Goal: Task Accomplishment & Management: Manage account settings

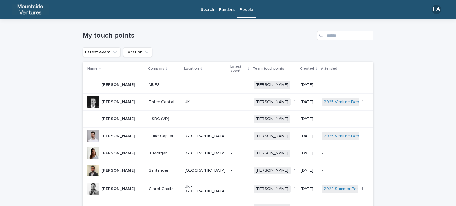
click at [224, 7] on p "Funders" at bounding box center [226, 6] width 15 height 12
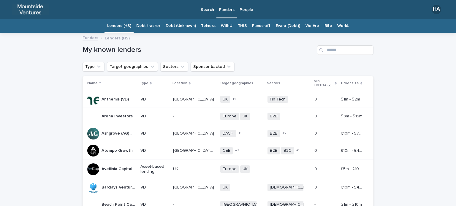
click at [253, 26] on link "Fundcraft" at bounding box center [261, 26] width 18 height 14
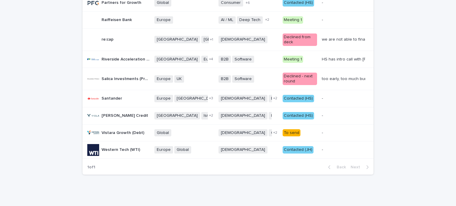
scroll to position [297, 0]
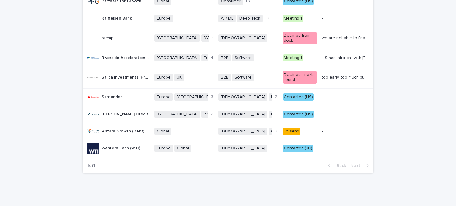
click at [290, 111] on div "Contacted (HS)" at bounding box center [298, 114] width 31 height 7
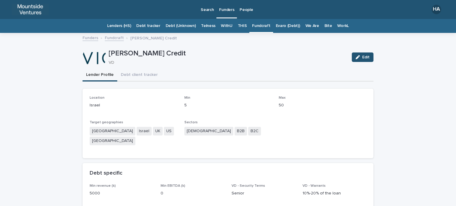
click at [362, 59] on span "Edit" at bounding box center [365, 57] width 7 height 4
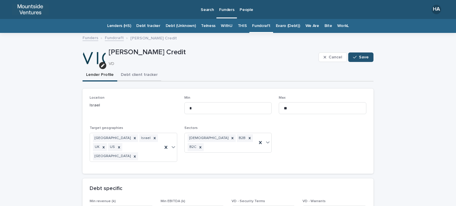
click at [135, 74] on button "Debt client tracker" at bounding box center [139, 75] width 44 height 12
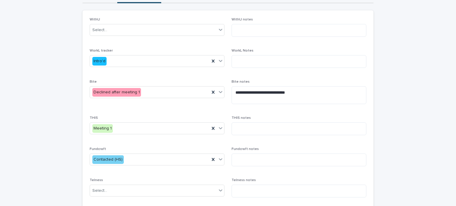
scroll to position [119, 0]
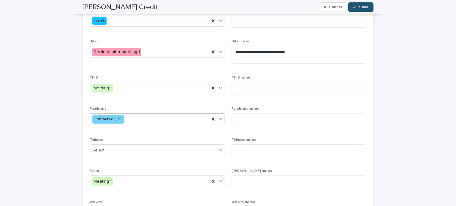
click at [182, 121] on div "Contacted (HS)" at bounding box center [150, 120] width 120 height 10
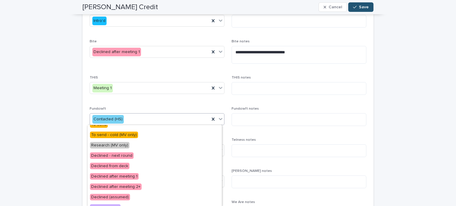
scroll to position [89, 0]
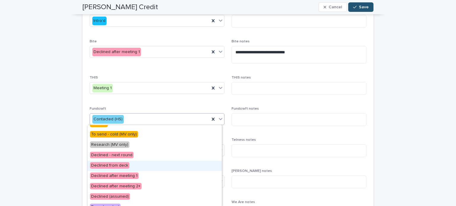
click at [167, 163] on div "Declined from deck" at bounding box center [155, 166] width 134 height 10
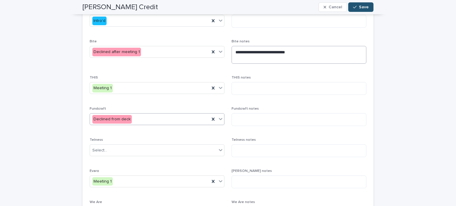
scroll to position [30, 0]
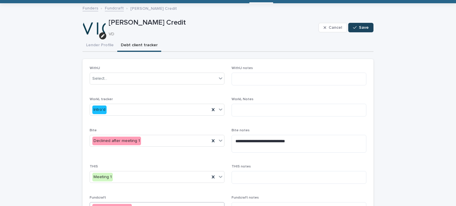
click at [353, 28] on icon "button" at bounding box center [355, 28] width 4 height 4
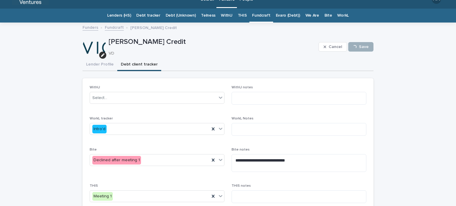
scroll to position [0, 0]
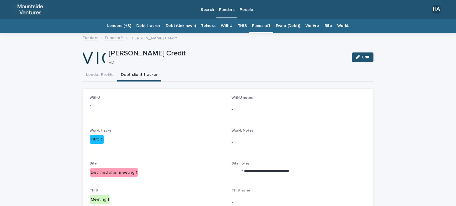
click at [209, 10] on p "Search" at bounding box center [207, 6] width 13 height 12
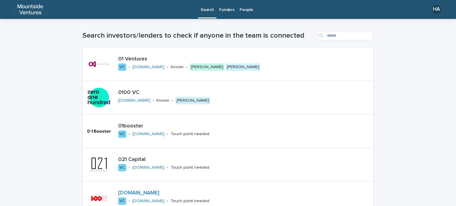
click at [209, 9] on p "Search" at bounding box center [207, 6] width 13 height 12
click at [222, 12] on p "Funders" at bounding box center [226, 6] width 15 height 12
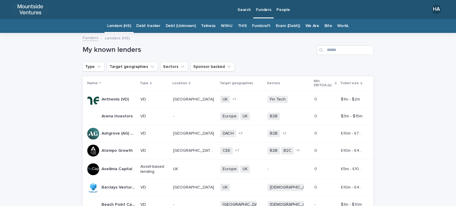
click at [250, 10] on p "Search" at bounding box center [243, 6] width 13 height 12
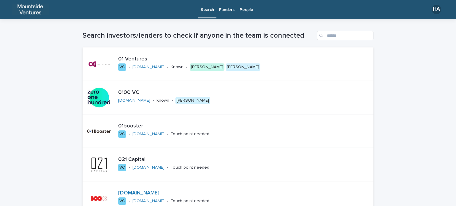
click at [207, 10] on p "Search" at bounding box center [207, 6] width 13 height 12
click at [231, 7] on p "Funders" at bounding box center [226, 6] width 15 height 12
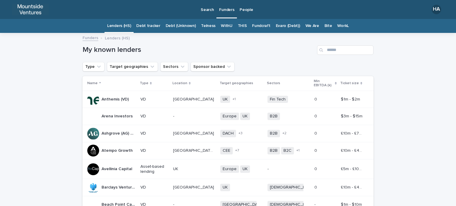
click at [243, 11] on p "People" at bounding box center [245, 6] width 13 height 12
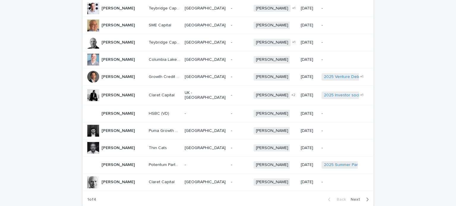
scroll to position [429, 0]
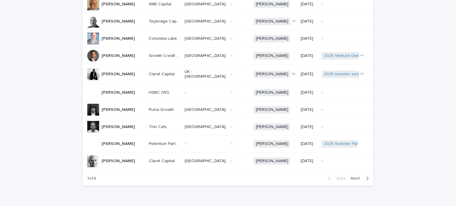
click at [353, 177] on span "Next" at bounding box center [356, 179] width 13 height 4
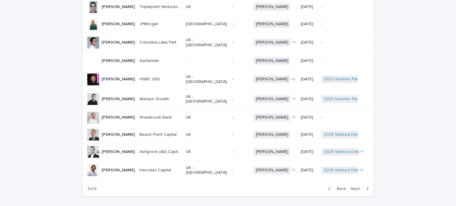
click at [354, 187] on span "Next" at bounding box center [356, 189] width 13 height 4
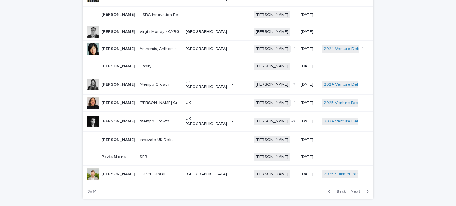
click at [354, 190] on span "Next" at bounding box center [356, 192] width 13 height 4
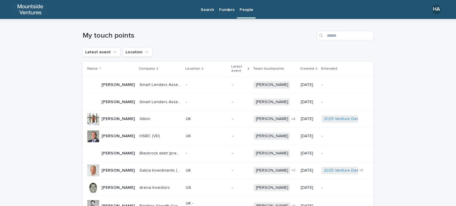
click at [229, 8] on p "Funders" at bounding box center [226, 6] width 15 height 12
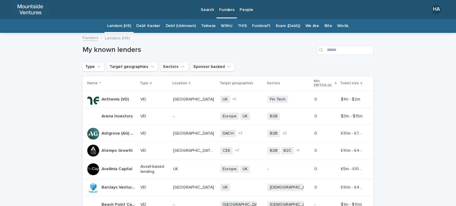
click at [208, 7] on p "Search" at bounding box center [207, 6] width 13 height 12
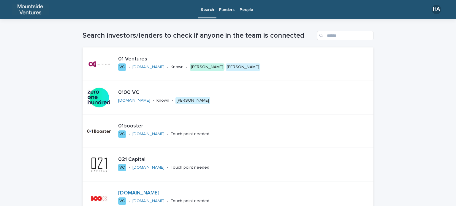
click at [227, 7] on p "Funders" at bounding box center [226, 6] width 15 height 12
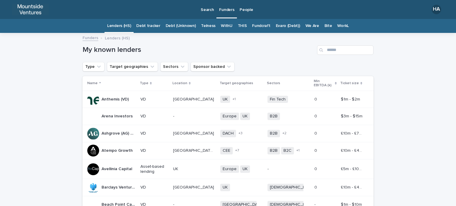
click at [239, 26] on link "THIS" at bounding box center [242, 26] width 9 height 14
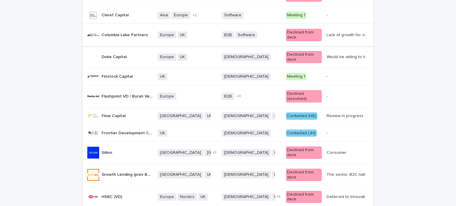
scroll to position [208, 0]
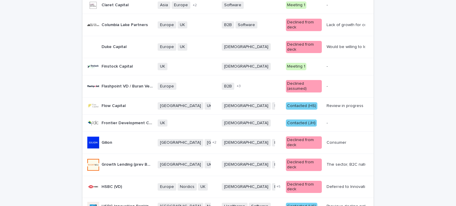
click at [403, 104] on div "Loading... Saving… Loading... Saving… THIS THIS Name Target geographies Sectors…" at bounding box center [228, 139] width 456 height 626
click at [400, 112] on div "Loading... Saving… Loading... Saving… THIS THIS Name Target geographies Sectors…" at bounding box center [228, 139] width 456 height 626
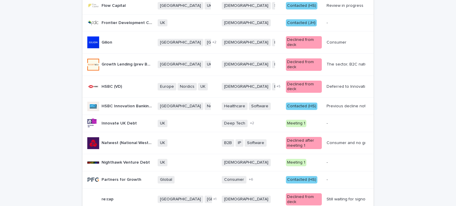
scroll to position [338, 0]
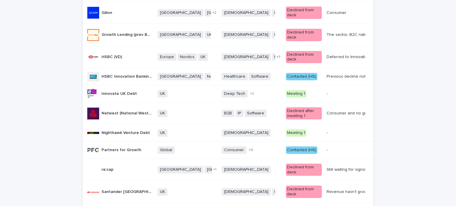
click at [402, 55] on div "Loading... Saving… Loading... Saving… THIS THIS Name Target geographies Sectors…" at bounding box center [228, 9] width 456 height 626
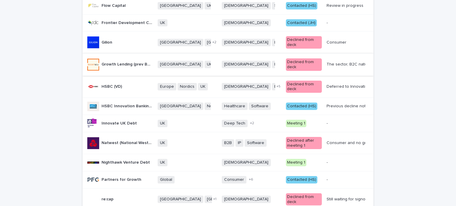
scroll to position [397, 0]
